Goal: Find specific page/section: Find specific page/section

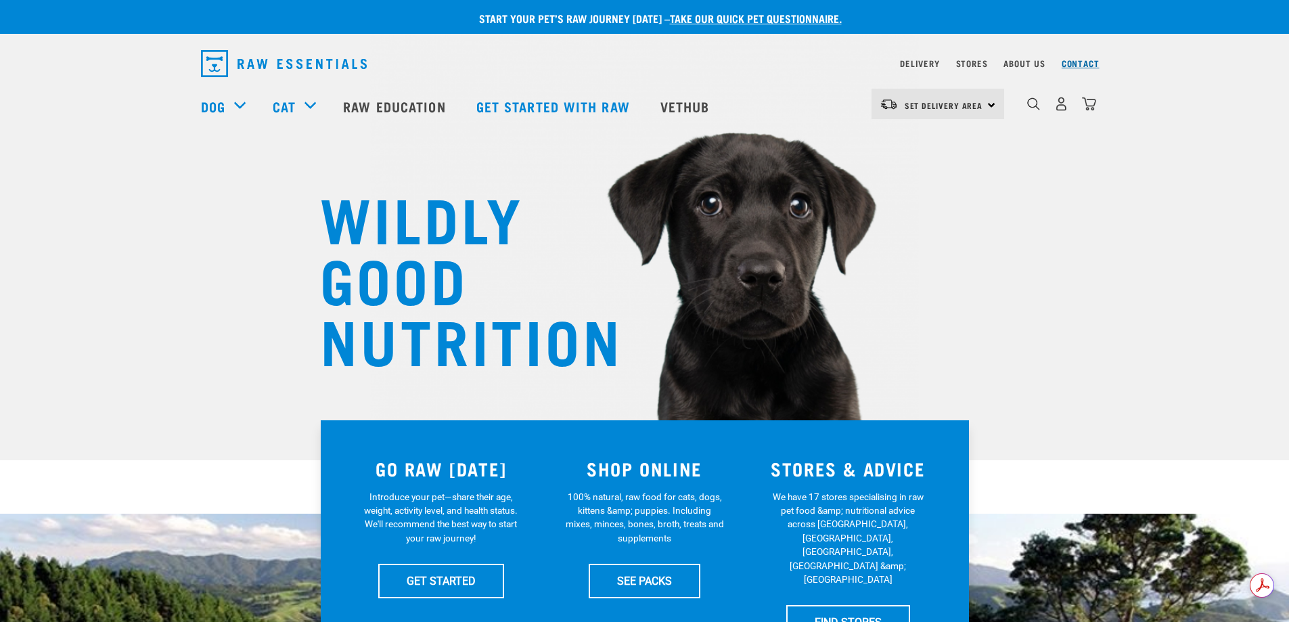
click at [1083, 61] on link "Contact" at bounding box center [1081, 63] width 38 height 5
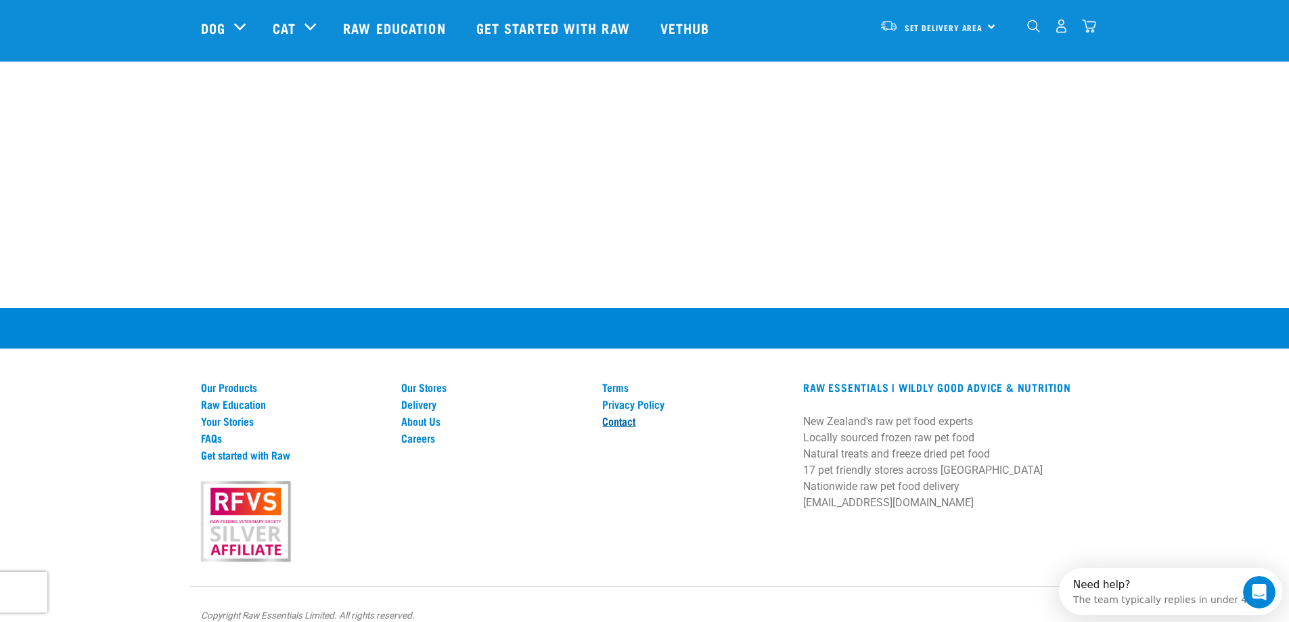
click at [622, 415] on link "Contact" at bounding box center [694, 421] width 185 height 12
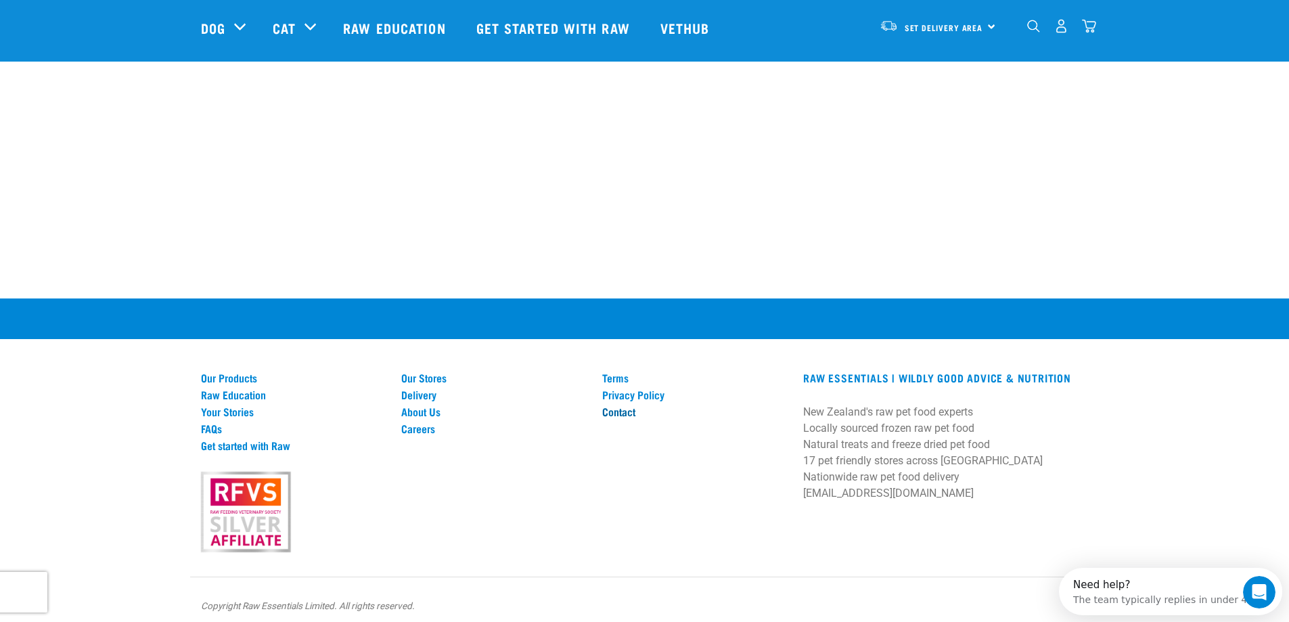
scroll to position [870, 0]
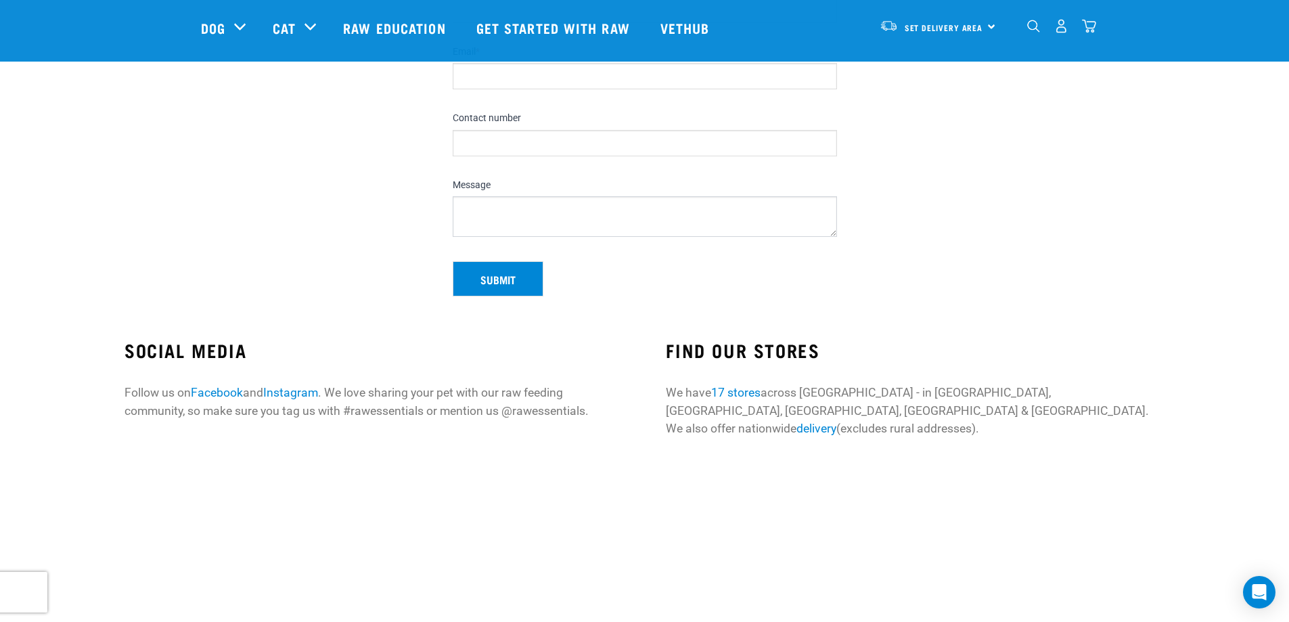
scroll to position [181, 0]
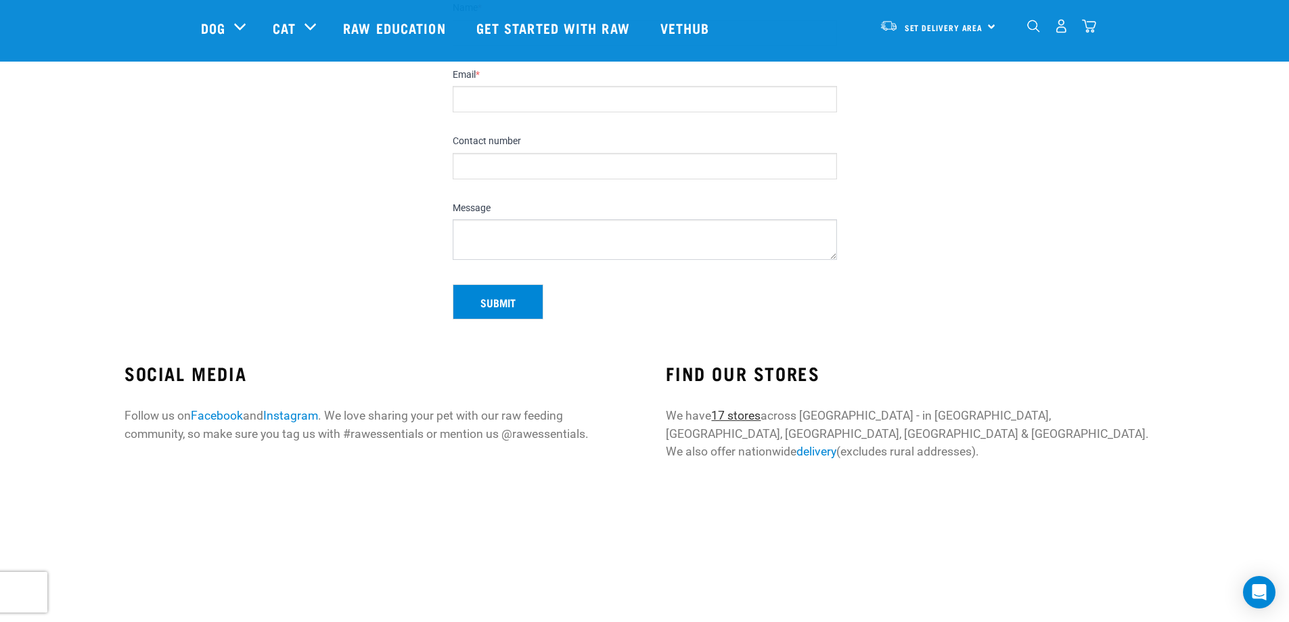
click at [743, 415] on link "17 stores" at bounding box center [735, 416] width 49 height 14
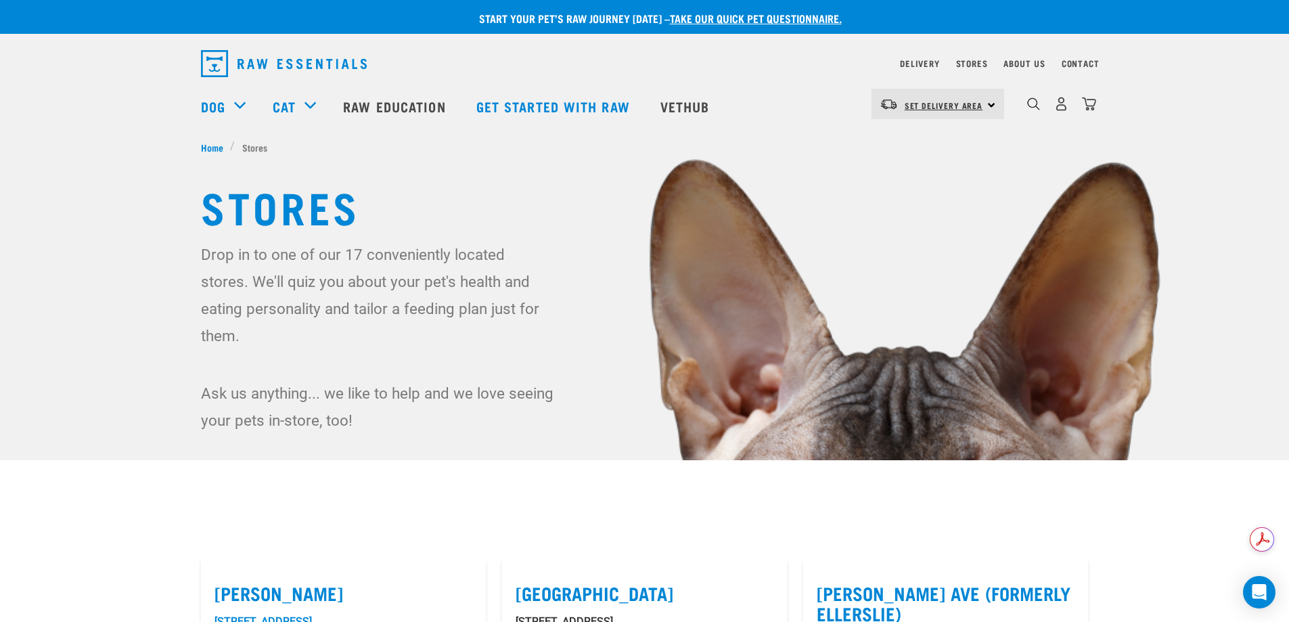
click at [961, 103] on span "Set Delivery Area" at bounding box center [944, 105] width 78 height 5
click at [919, 145] on link "[GEOGRAPHIC_DATA]" at bounding box center [936, 142] width 130 height 30
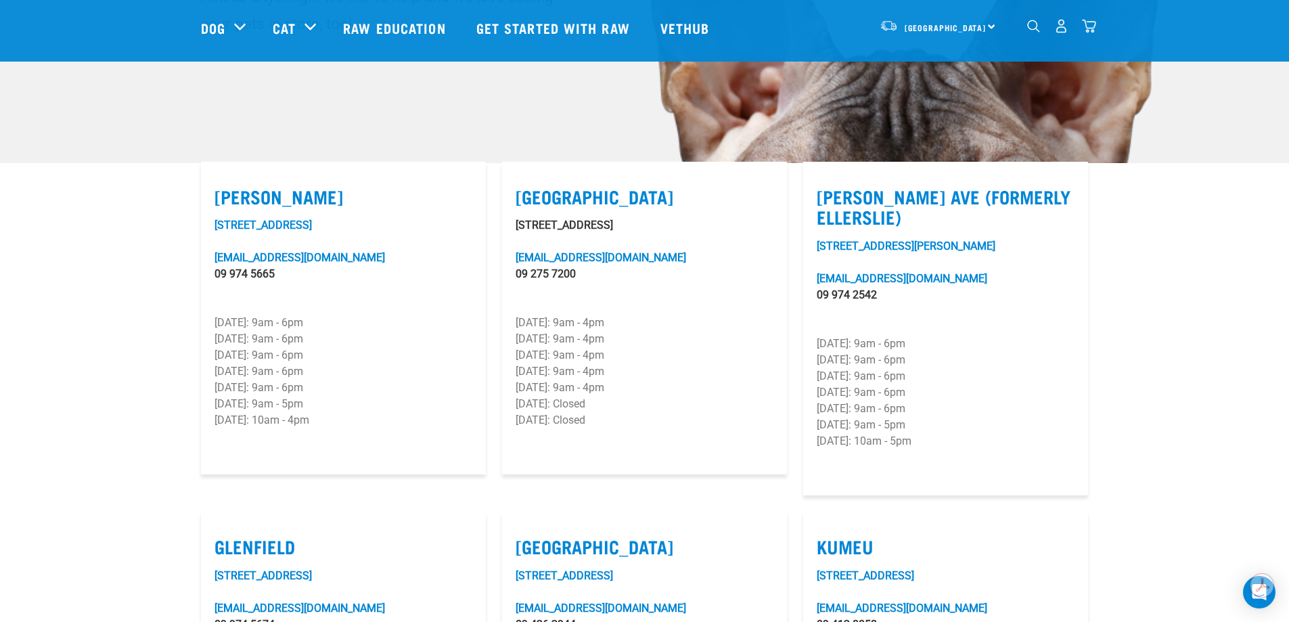
scroll to position [203, 0]
